Goal: Task Accomplishment & Management: Manage account settings

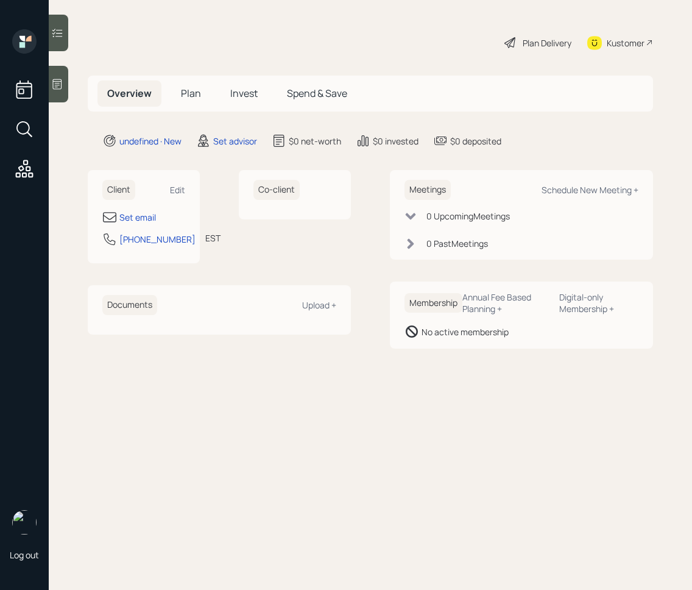
click at [63, 90] on icon at bounding box center [57, 84] width 12 height 12
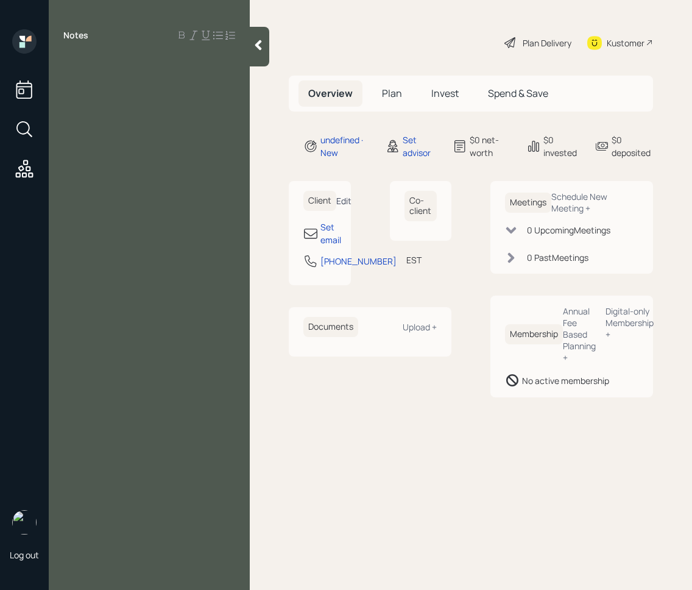
click at [342, 197] on div "Edit" at bounding box center [343, 201] width 15 height 12
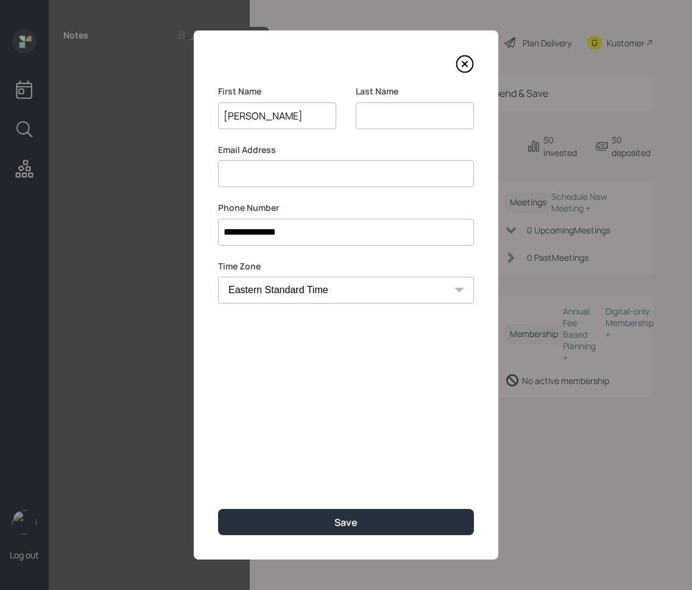
click at [266, 119] on input "[PERSON_NAME]" at bounding box center [277, 115] width 118 height 27
type input "[PERSON_NAME]"
click at [396, 110] on input at bounding box center [415, 115] width 118 height 27
paste input "Wicham"
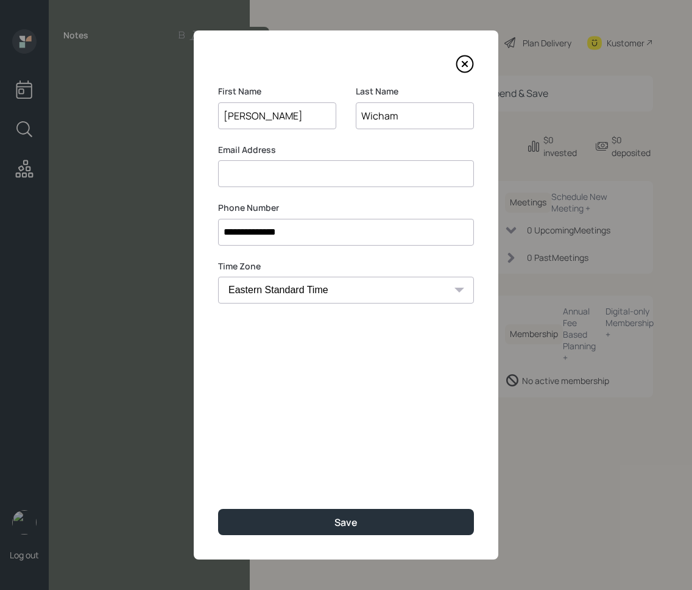
type input "Wicham"
click at [304, 183] on input at bounding box center [346, 173] width 256 height 27
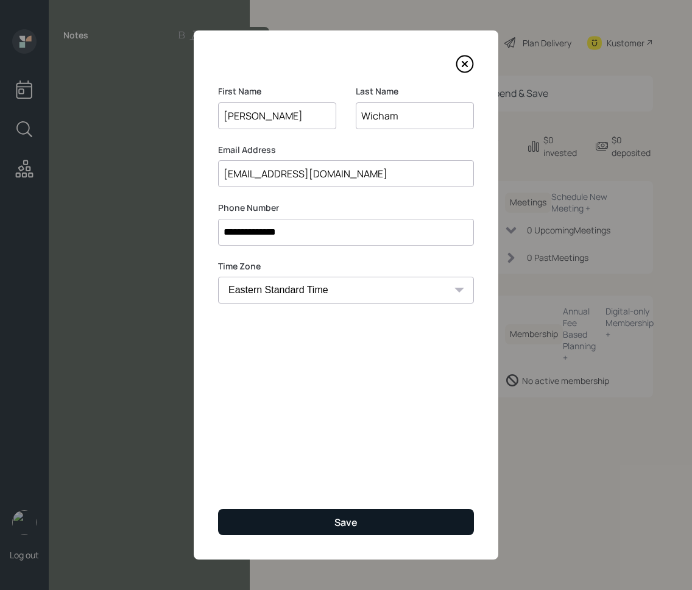
type input "[EMAIL_ADDRESS][DOMAIN_NAME]"
click at [378, 517] on button "Save" at bounding box center [346, 522] width 256 height 26
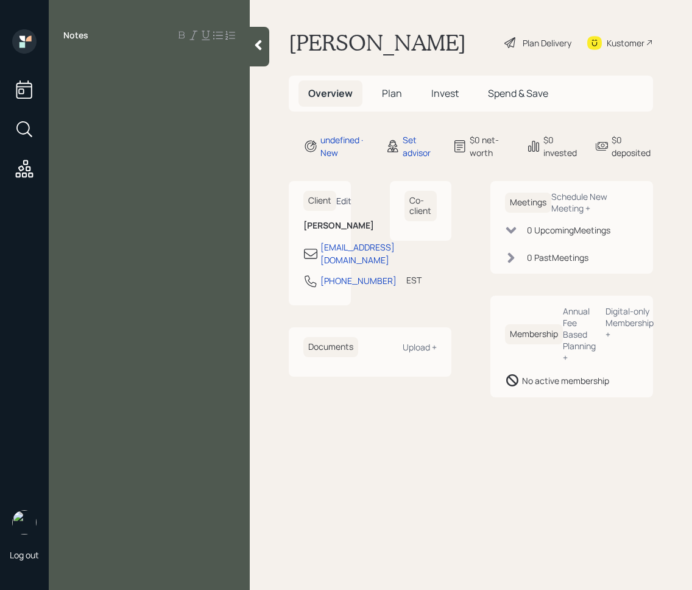
click at [346, 199] on div "Edit" at bounding box center [343, 201] width 15 height 12
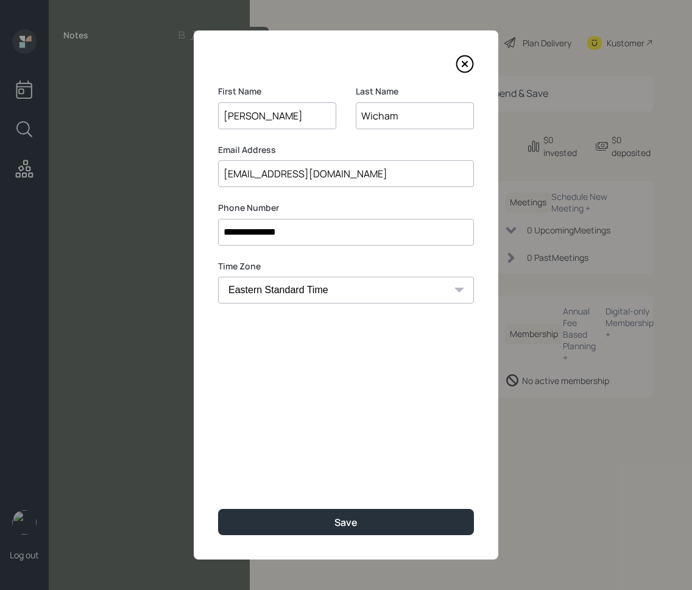
click at [230, 171] on input "[EMAIL_ADDRESS][DOMAIN_NAME]" at bounding box center [346, 173] width 256 height 27
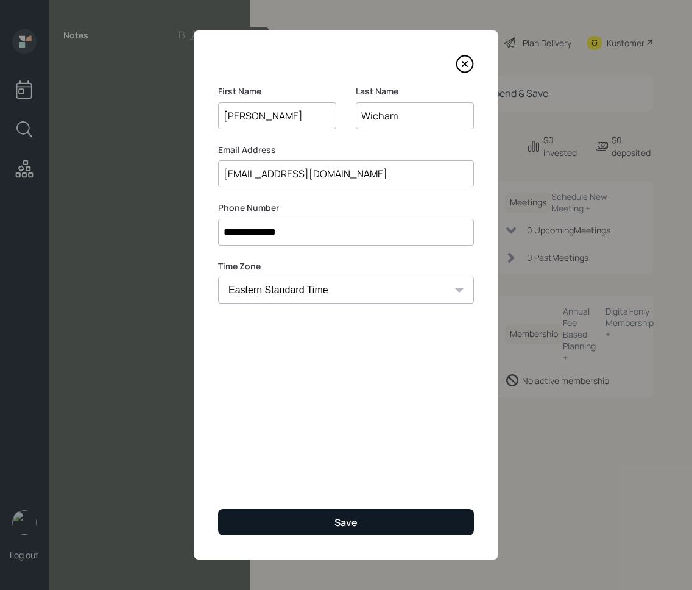
type input "[EMAIL_ADDRESS][DOMAIN_NAME]"
click at [377, 525] on button "Save" at bounding box center [346, 522] width 256 height 26
